Goal: Task Accomplishment & Management: Manage account settings

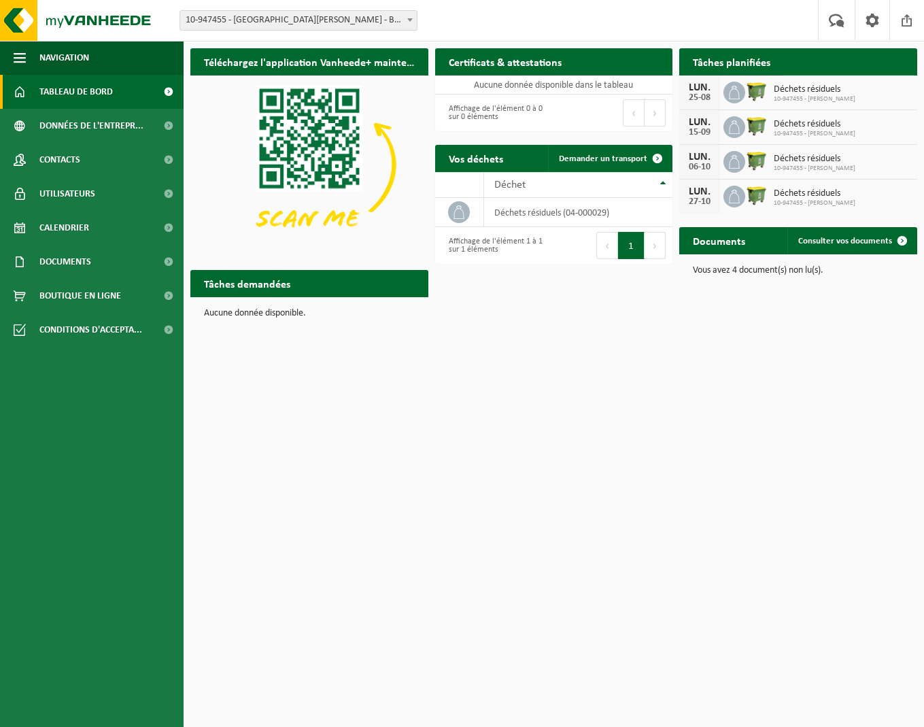
click at [881, 84] on span "Consulter votre calendrier" at bounding box center [843, 88] width 98 height 9
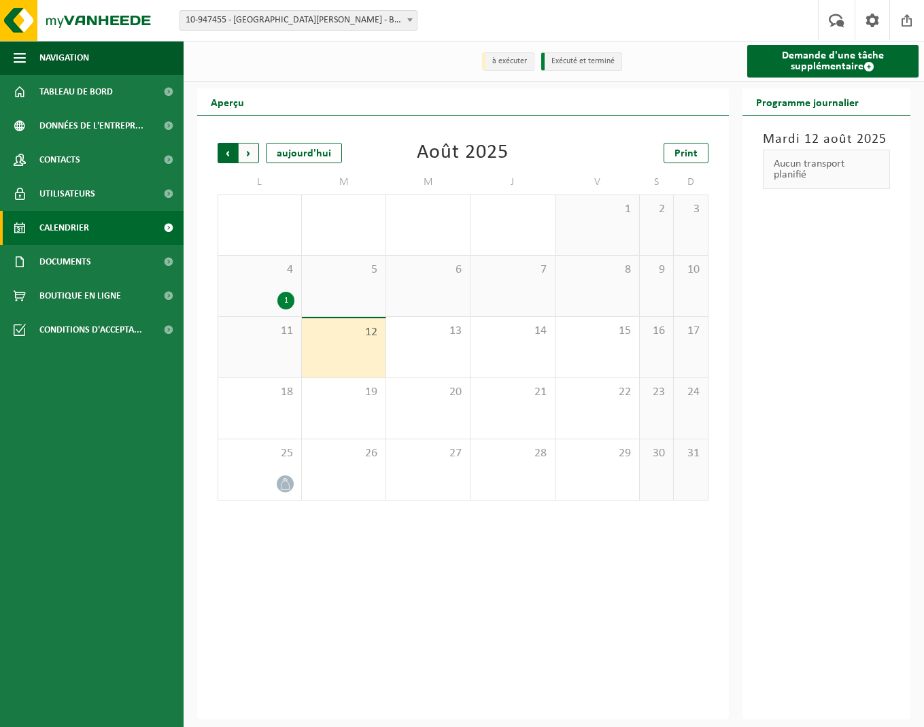
click at [239, 155] on span "Suivant" at bounding box center [249, 153] width 20 height 20
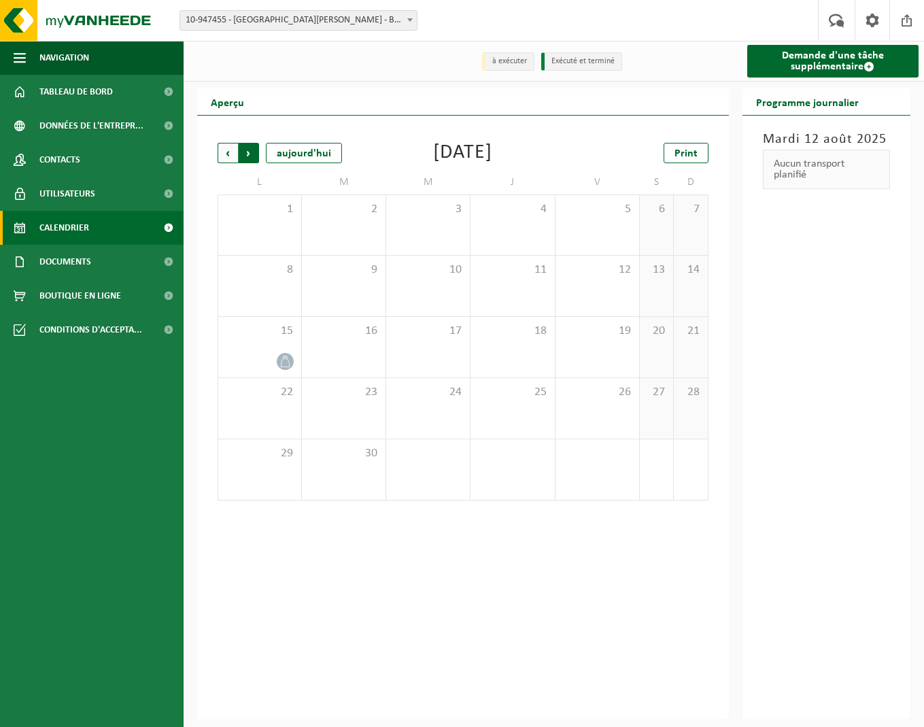
click at [230, 156] on span "Précédent" at bounding box center [228, 153] width 20 height 20
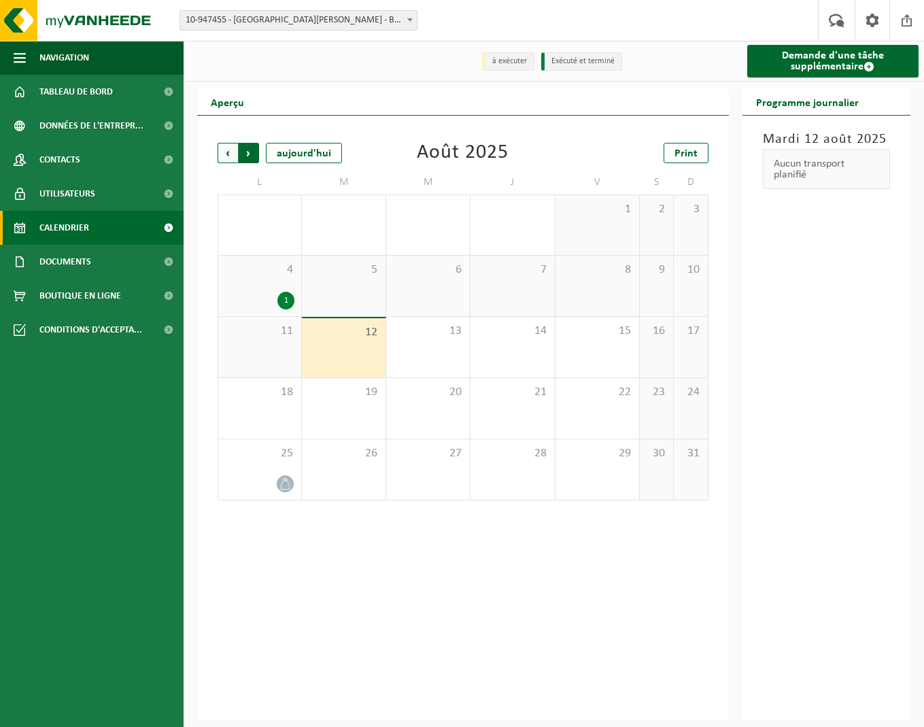
click at [231, 151] on span "Précédent" at bounding box center [228, 153] width 20 height 20
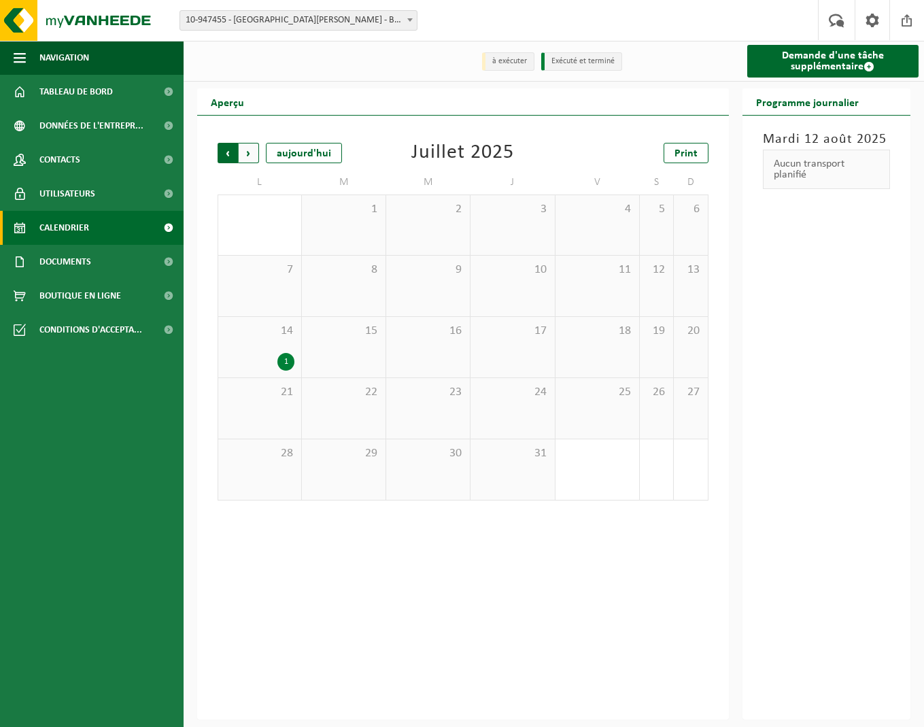
click at [250, 153] on span "Suivant" at bounding box center [249, 153] width 20 height 20
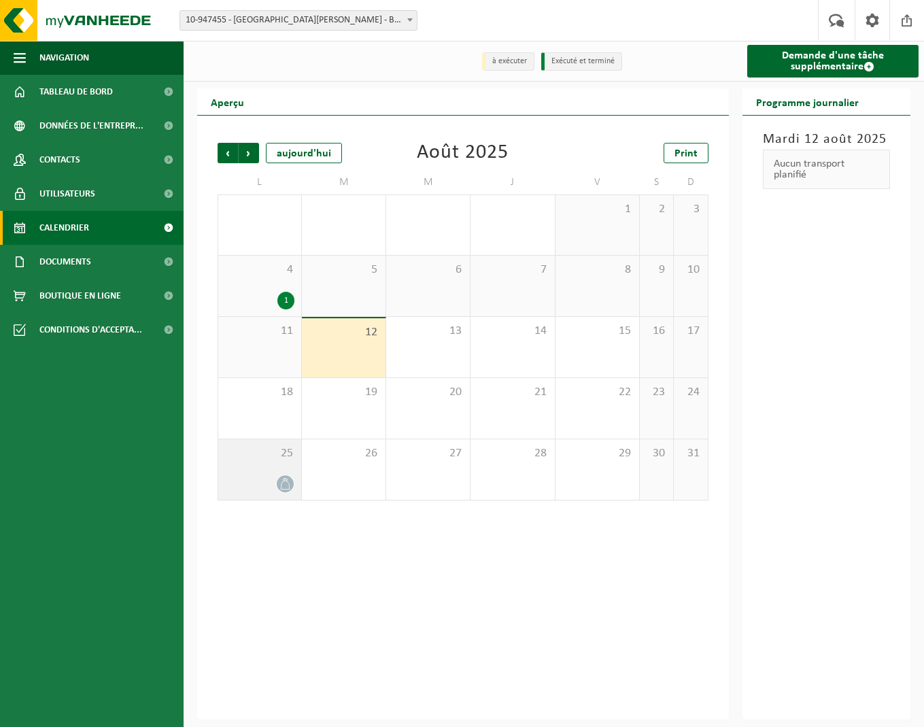
click at [273, 470] on div "25" at bounding box center [259, 469] width 83 height 61
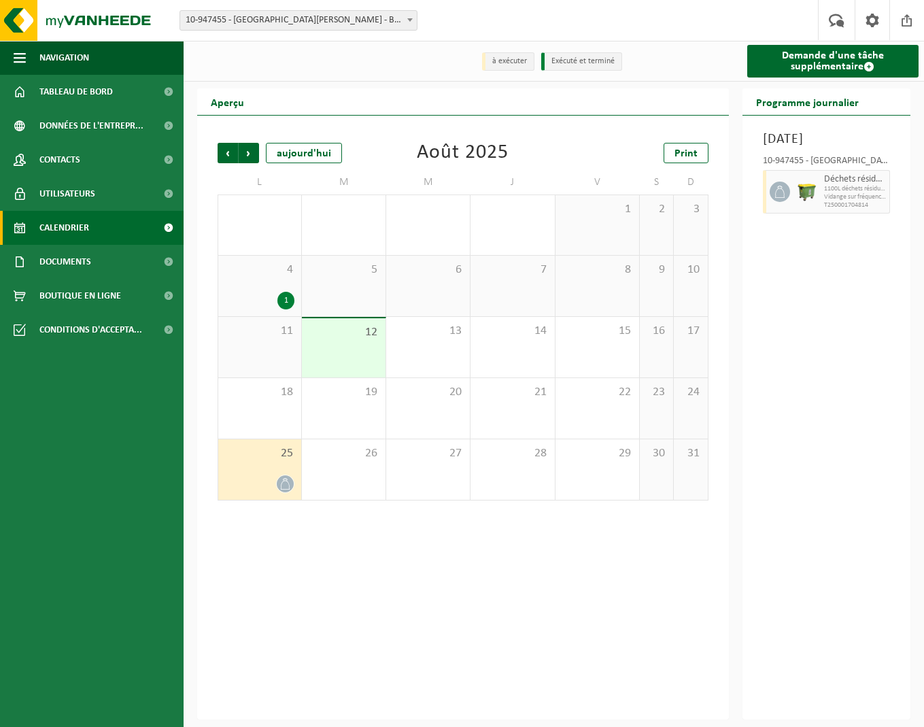
click at [262, 287] on div "4 1" at bounding box center [259, 286] width 83 height 61
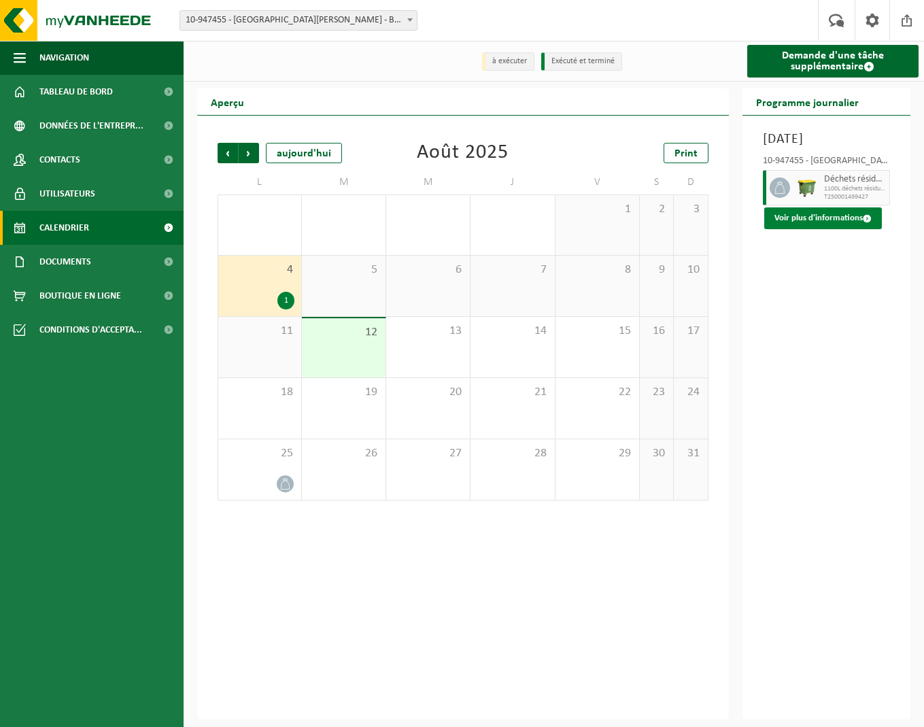
click at [864, 219] on span at bounding box center [867, 218] width 9 height 9
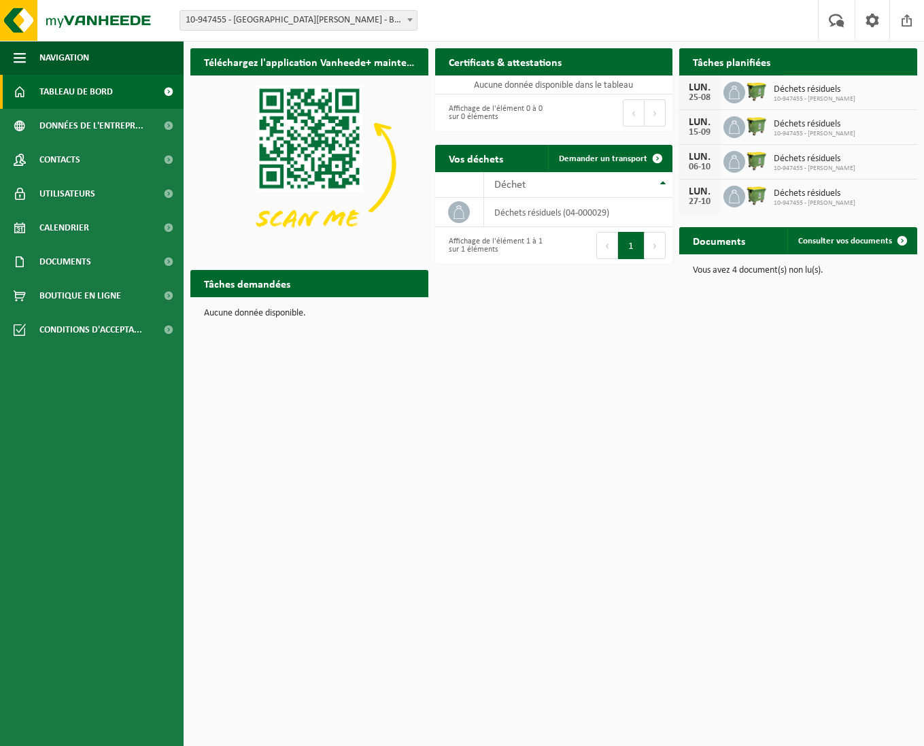
click at [901, 75] on span at bounding box center [902, 88] width 27 height 27
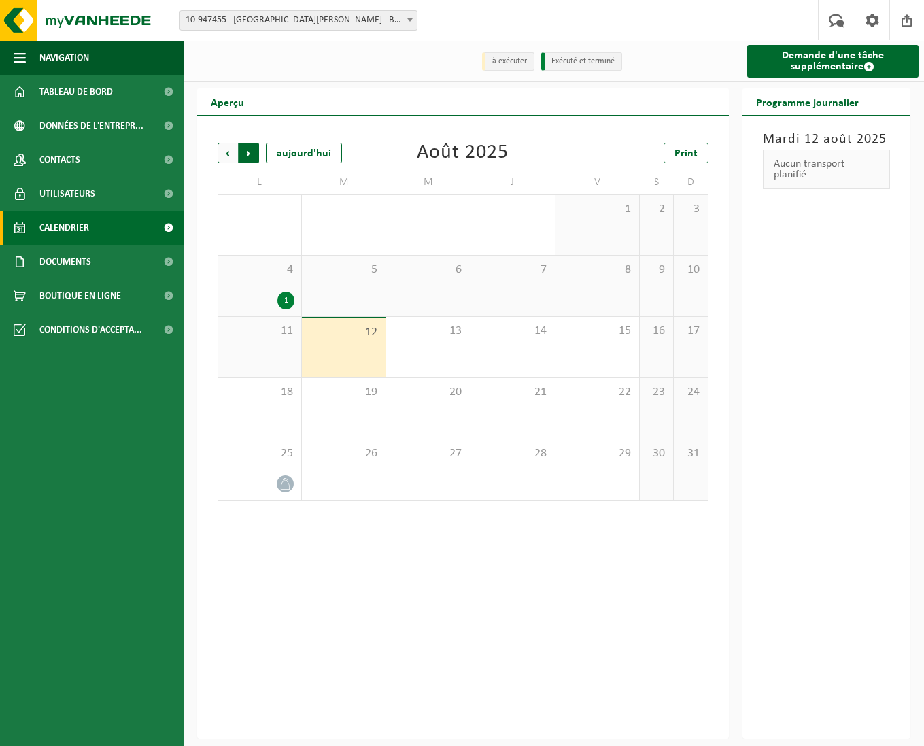
click at [226, 150] on span "Précédent" at bounding box center [228, 153] width 20 height 20
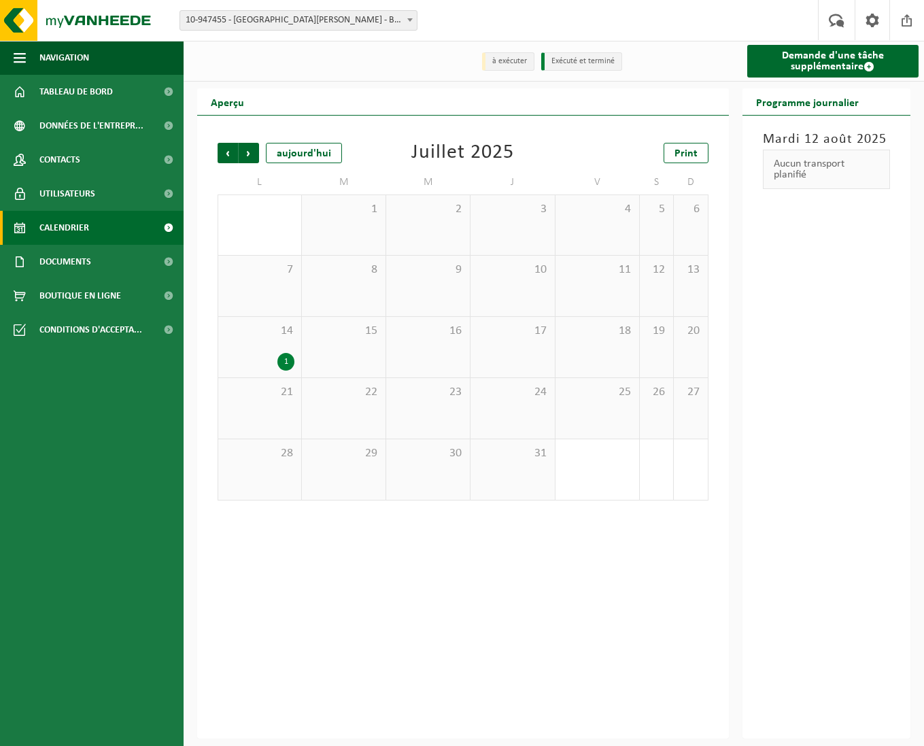
click at [289, 357] on div "1" at bounding box center [285, 362] width 17 height 18
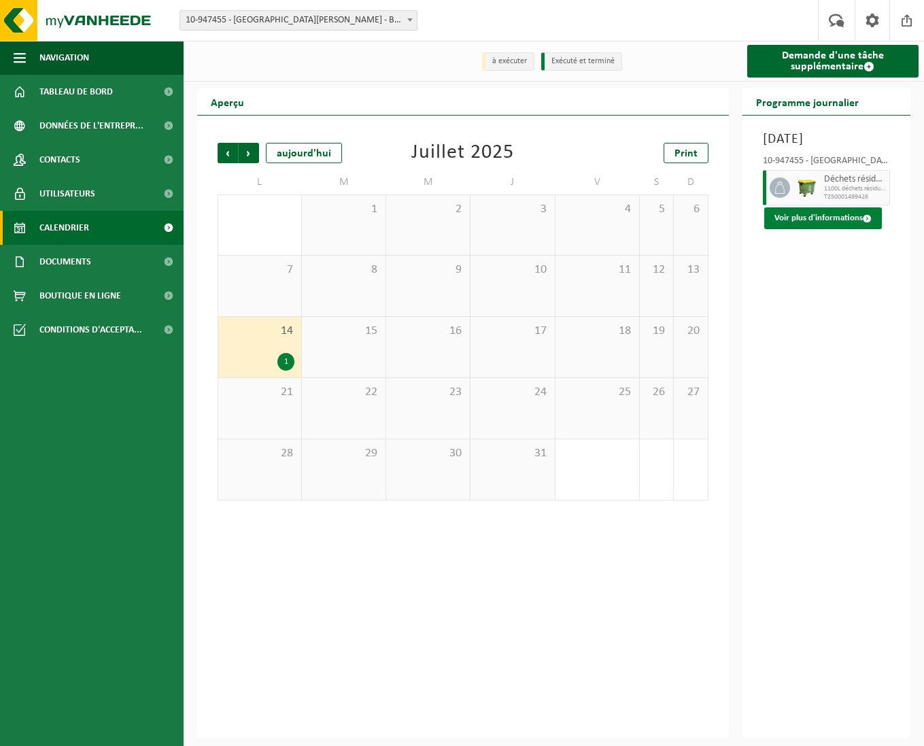
click at [834, 211] on button "Voir plus d'informations" at bounding box center [823, 218] width 118 height 22
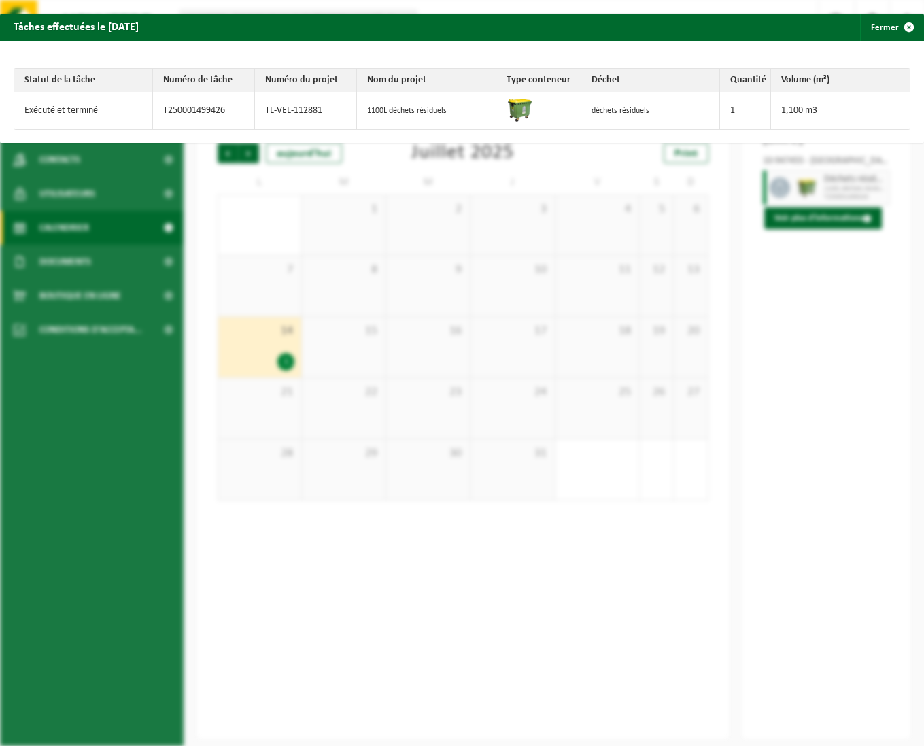
click at [798, 332] on div "Tâches effectuées le 2025-07-14 Fermer Statut de la tâche Numéro de tâche Numér…" at bounding box center [462, 373] width 924 height 746
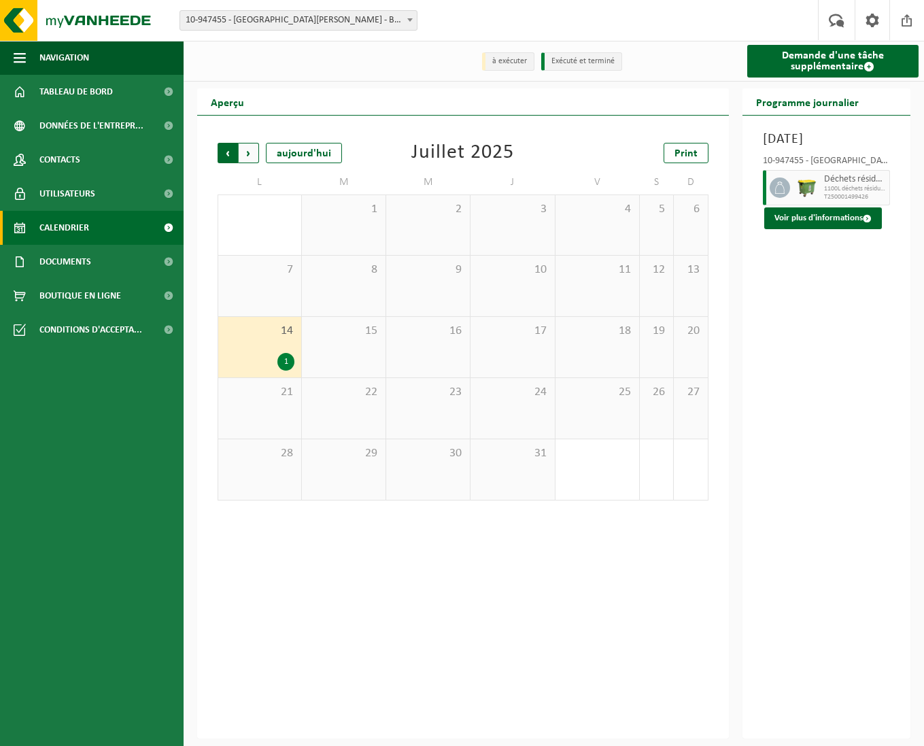
click at [253, 155] on span "Suivant" at bounding box center [249, 153] width 20 height 20
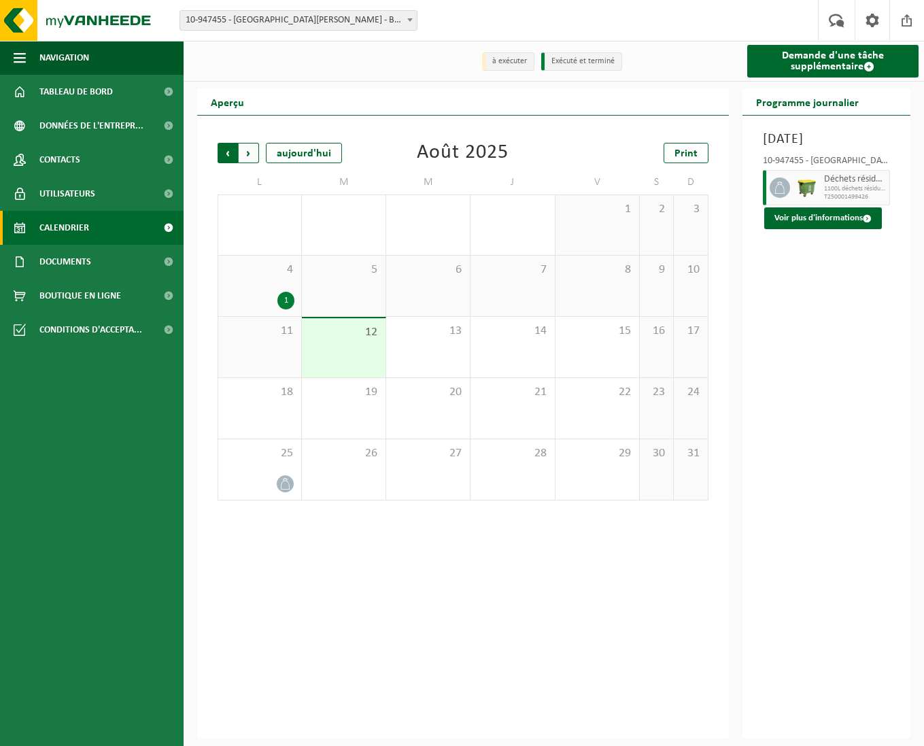
click at [248, 149] on span "Suivant" at bounding box center [249, 153] width 20 height 20
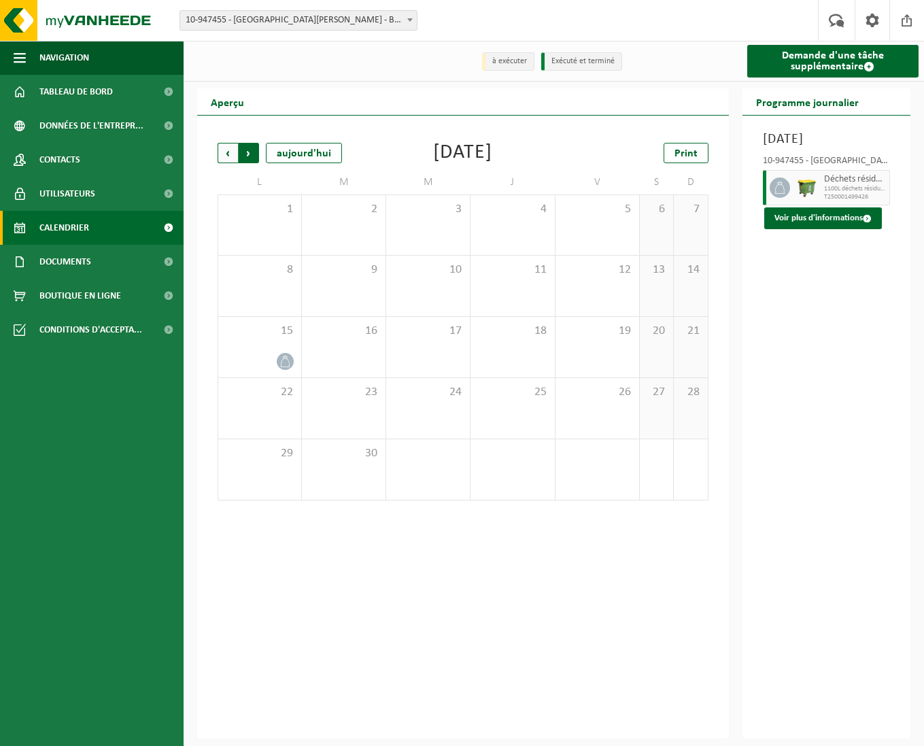
click at [227, 151] on span "Précédent" at bounding box center [228, 153] width 20 height 20
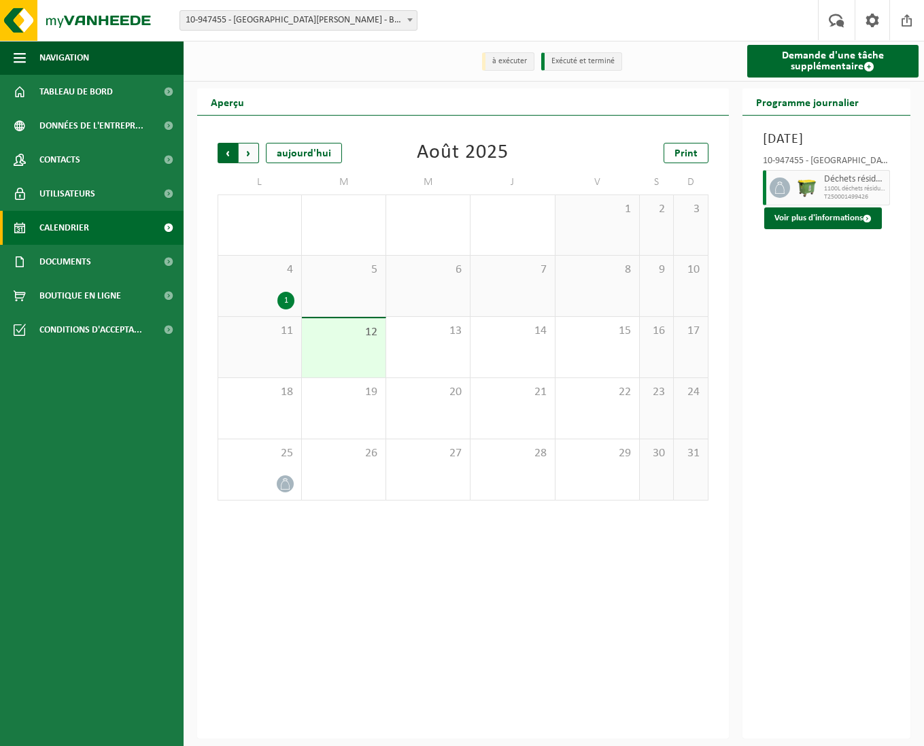
click at [250, 156] on span "Suivant" at bounding box center [249, 153] width 20 height 20
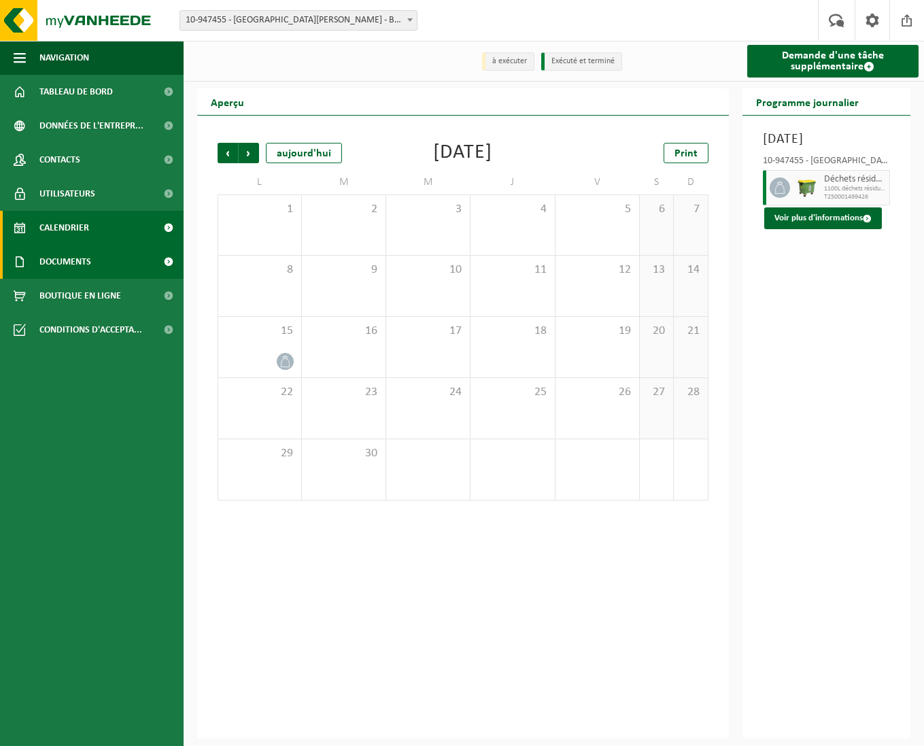
click at [89, 265] on span "Documents" at bounding box center [65, 262] width 52 height 34
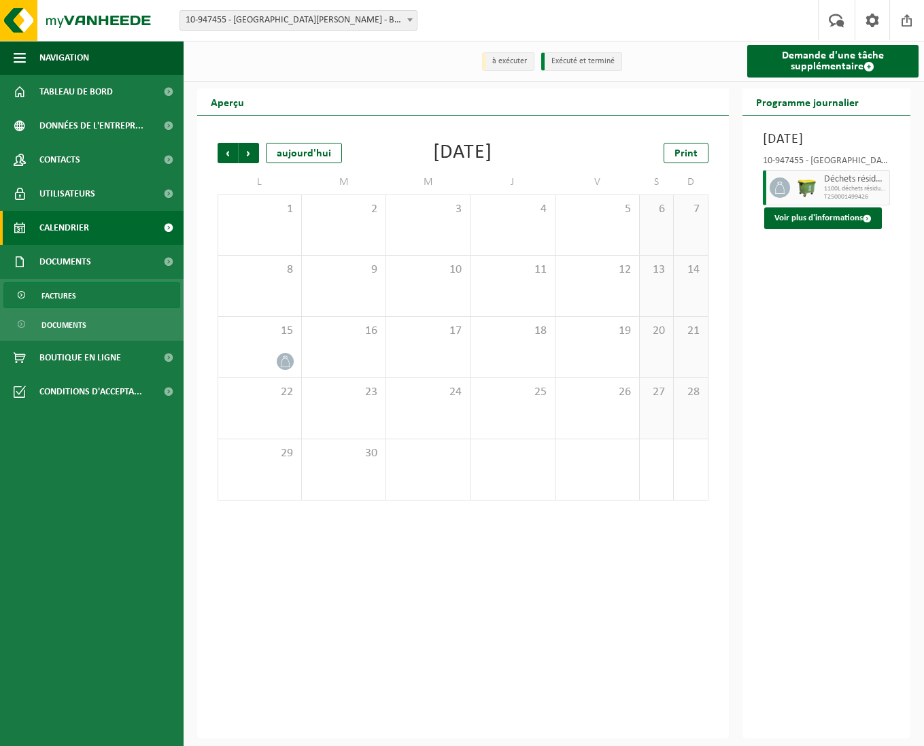
click at [83, 291] on link "Factures" at bounding box center [91, 295] width 177 height 26
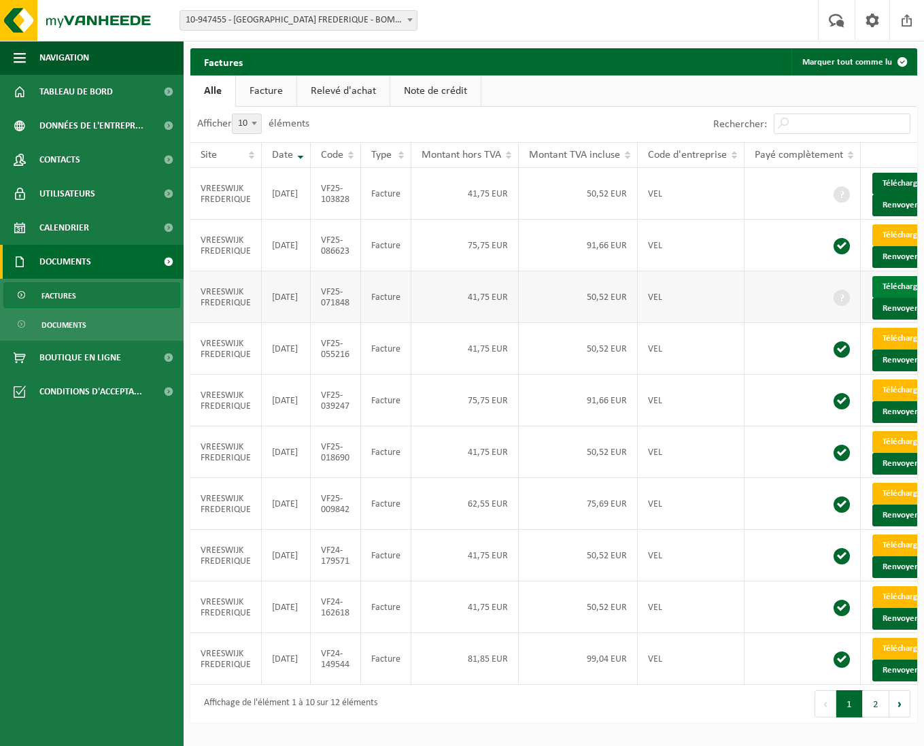
click at [893, 276] on link "Télécharger" at bounding box center [908, 287] width 72 height 22
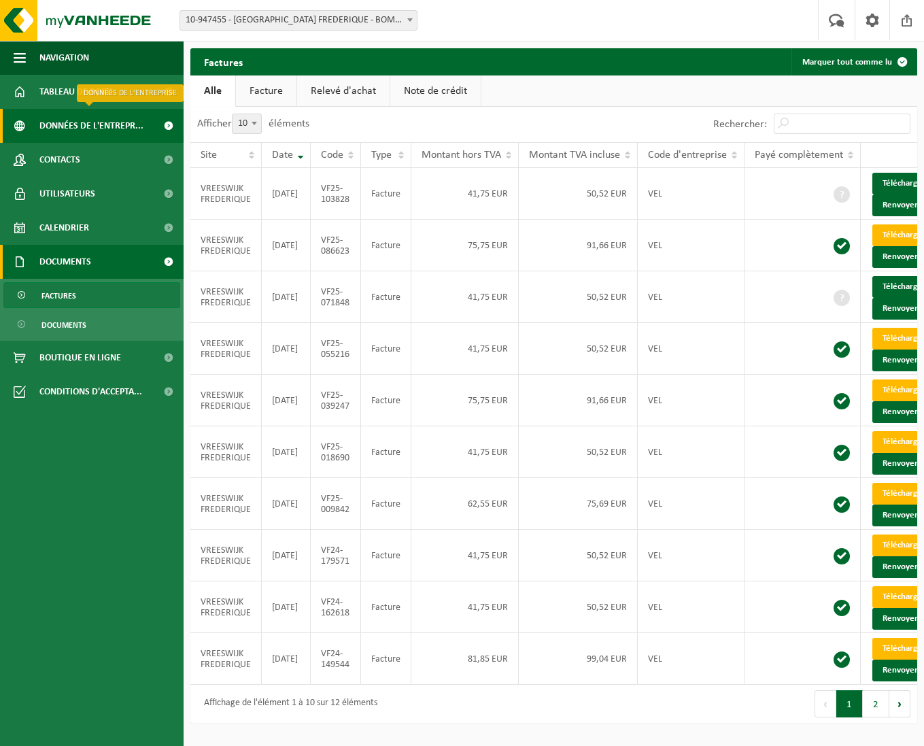
click at [62, 124] on span "Données de l'entrepr..." at bounding box center [91, 126] width 104 height 34
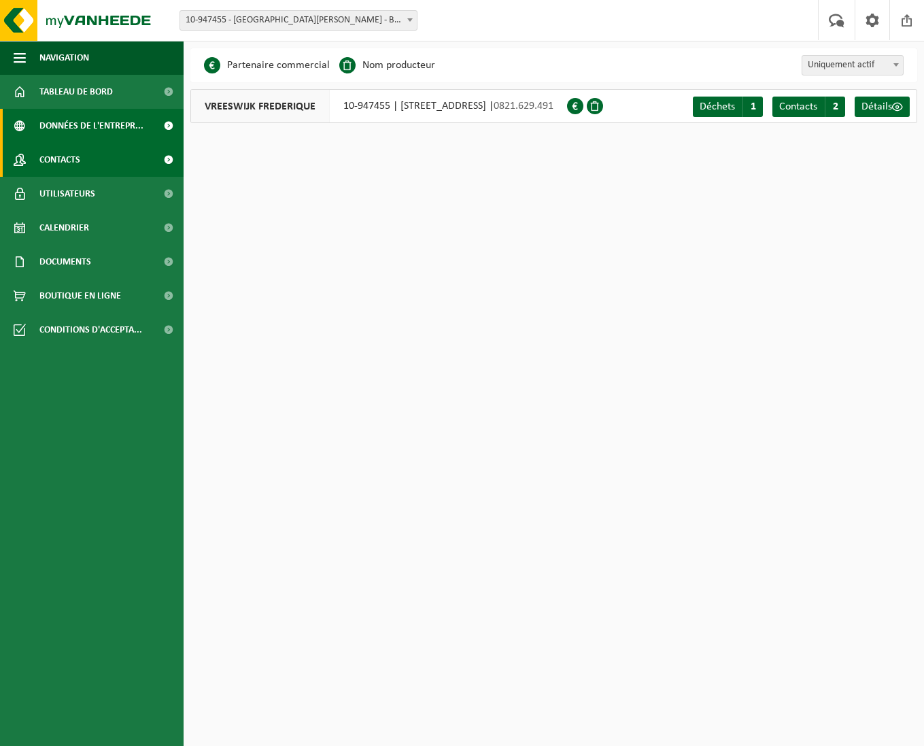
click at [61, 163] on span "Contacts" at bounding box center [59, 160] width 41 height 34
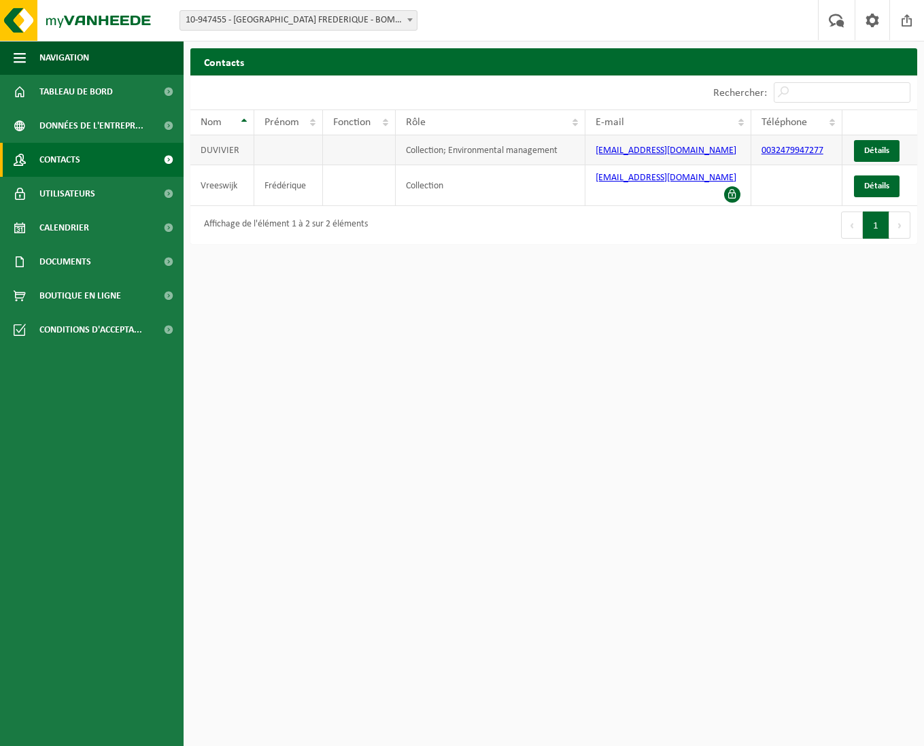
click at [817, 150] on link "0032479947277" at bounding box center [793, 151] width 62 height 10
click at [887, 149] on span "Détails" at bounding box center [876, 150] width 25 height 9
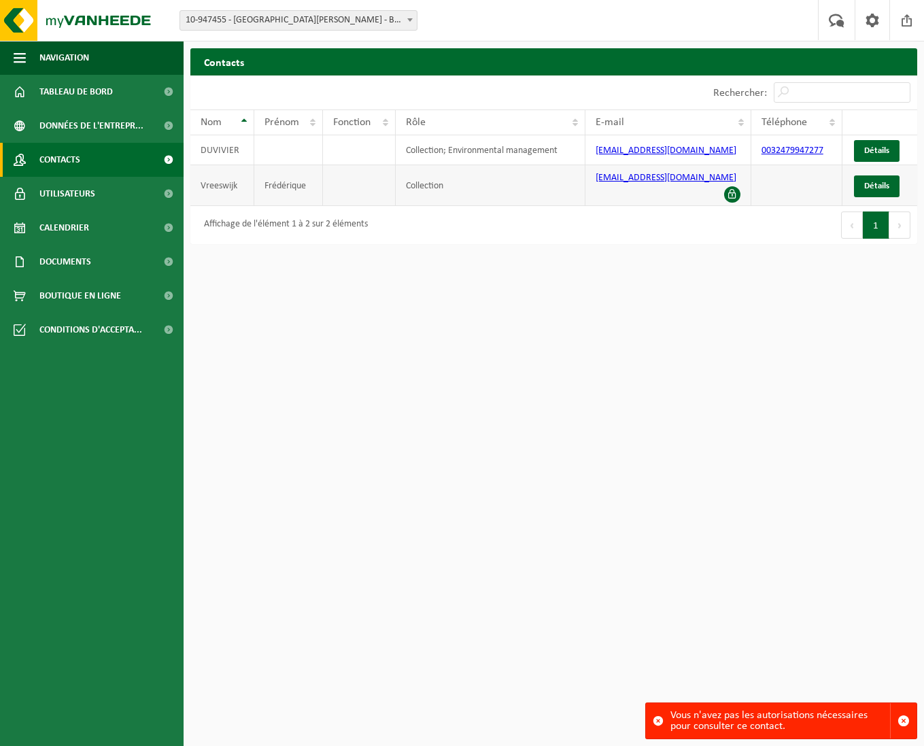
click at [213, 182] on td "Vreeswijk" at bounding box center [222, 185] width 64 height 41
click at [64, 122] on span "Données de l'entrepr..." at bounding box center [91, 126] width 104 height 34
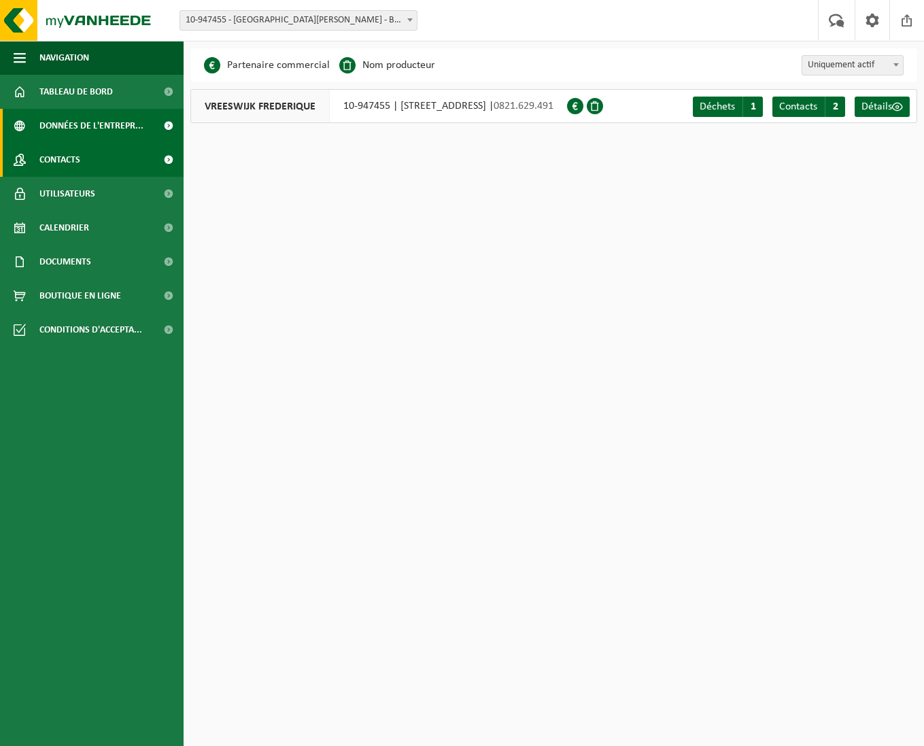
click at [67, 155] on span "Contacts" at bounding box center [59, 160] width 41 height 34
